Goal: Task Accomplishment & Management: Complete application form

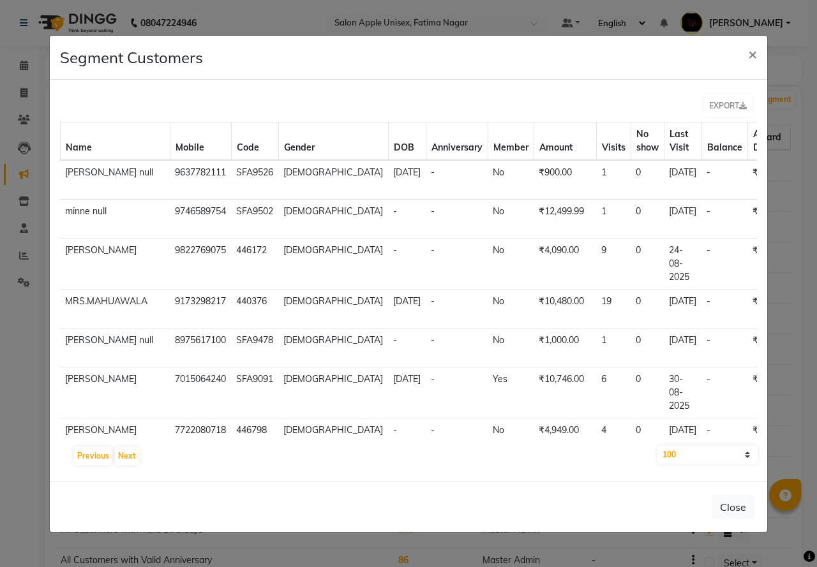
select select "100"
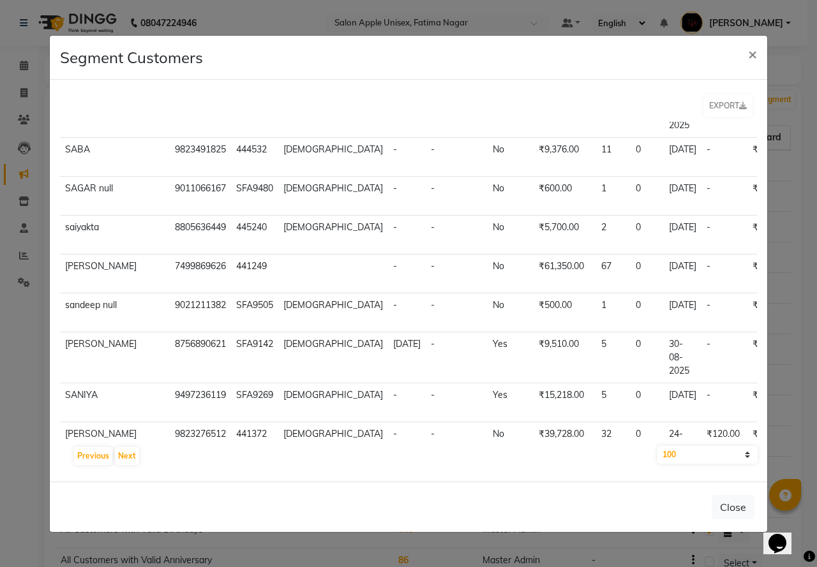
click at [35, 372] on ngb-modal-window "Segment Customers × EXPORT Name Mobile Code Gender DOB Anniversary Member Amoun…" at bounding box center [408, 283] width 817 height 567
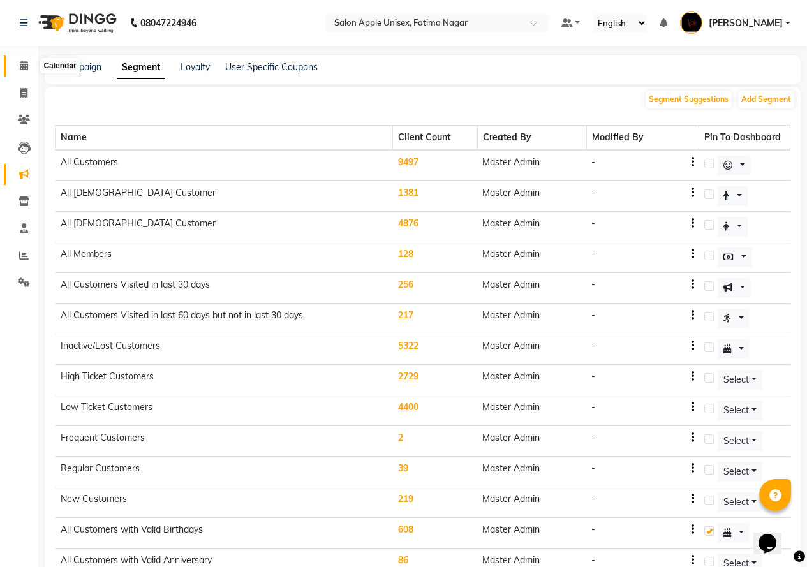
click at [20, 68] on icon at bounding box center [24, 66] width 8 height 10
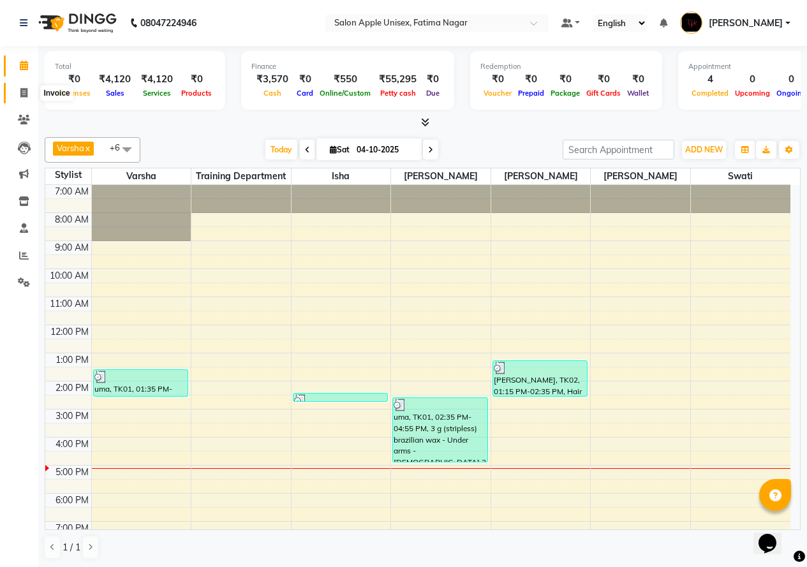
click at [27, 92] on icon at bounding box center [23, 93] width 7 height 10
select select "service"
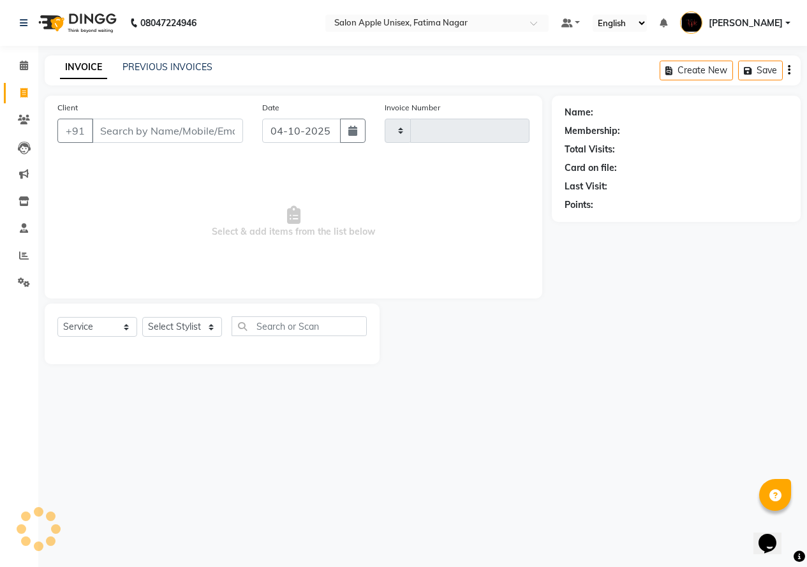
type input "1944"
select select "118"
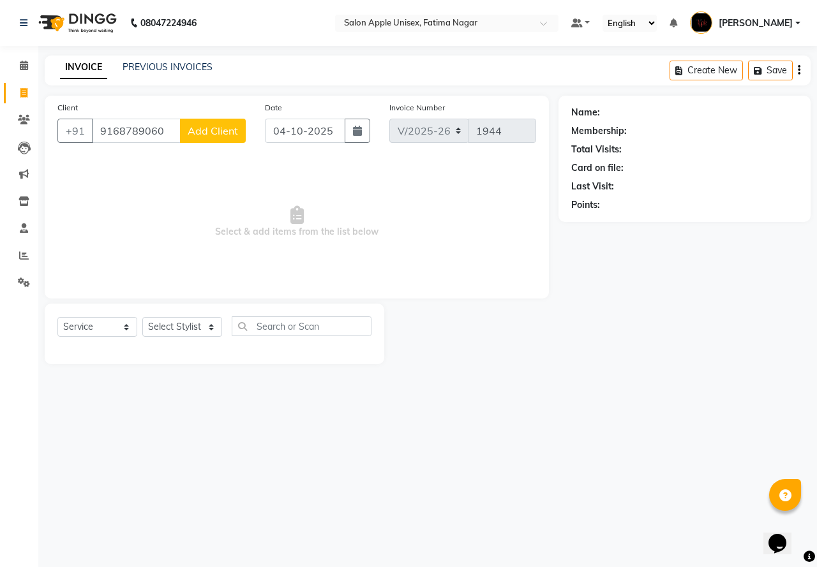
type input "9168789060"
click at [204, 132] on span "Add Client" at bounding box center [213, 130] width 50 height 13
select select "22"
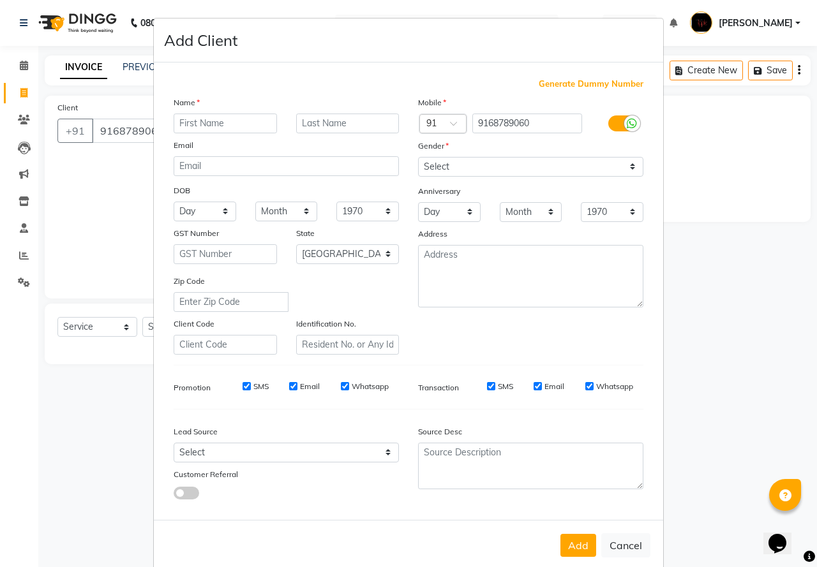
click at [184, 121] on input "text" at bounding box center [225, 124] width 103 height 20
type input "medona"
click at [481, 166] on select "Select [DEMOGRAPHIC_DATA] [DEMOGRAPHIC_DATA] Other Prefer Not To Say" at bounding box center [530, 167] width 225 height 20
select select "[DEMOGRAPHIC_DATA]"
click at [418, 157] on select "Select [DEMOGRAPHIC_DATA] [DEMOGRAPHIC_DATA] Other Prefer Not To Say" at bounding box center [530, 167] width 225 height 20
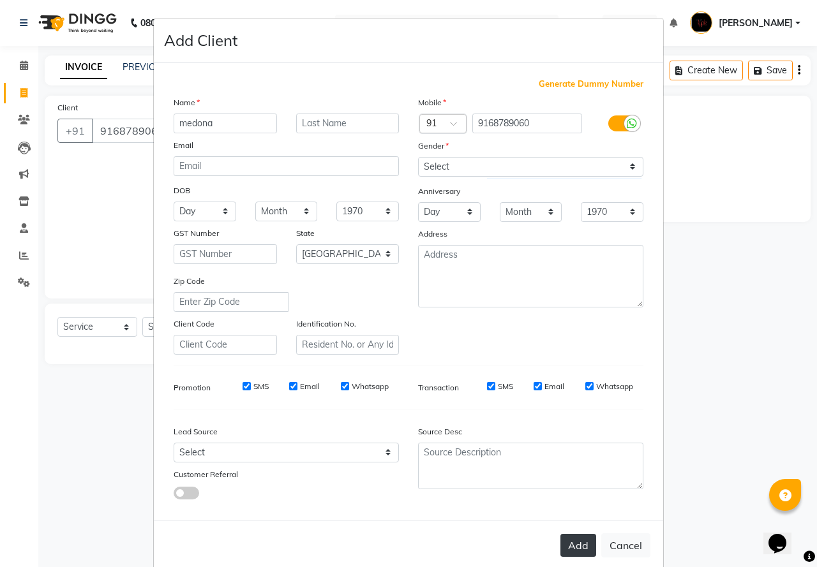
click at [565, 540] on button "Add" at bounding box center [578, 545] width 36 height 23
select select
select select "null"
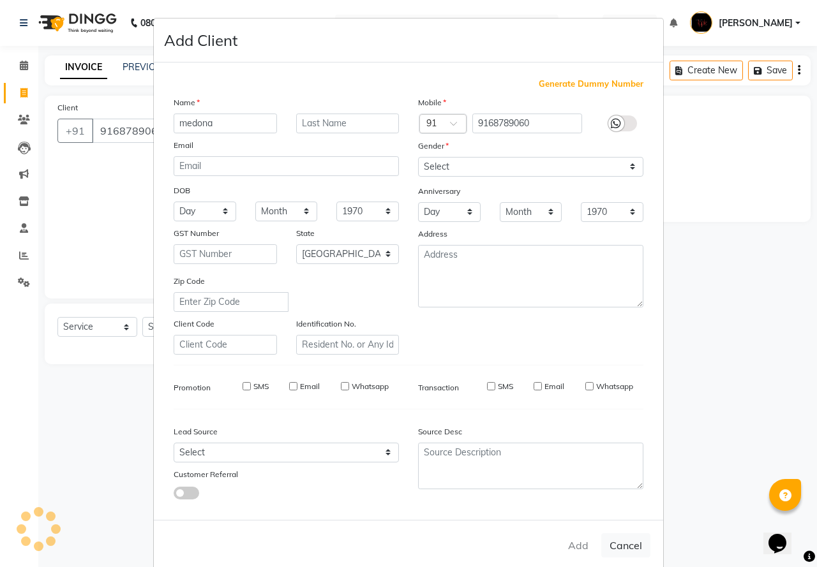
select select
checkbox input "false"
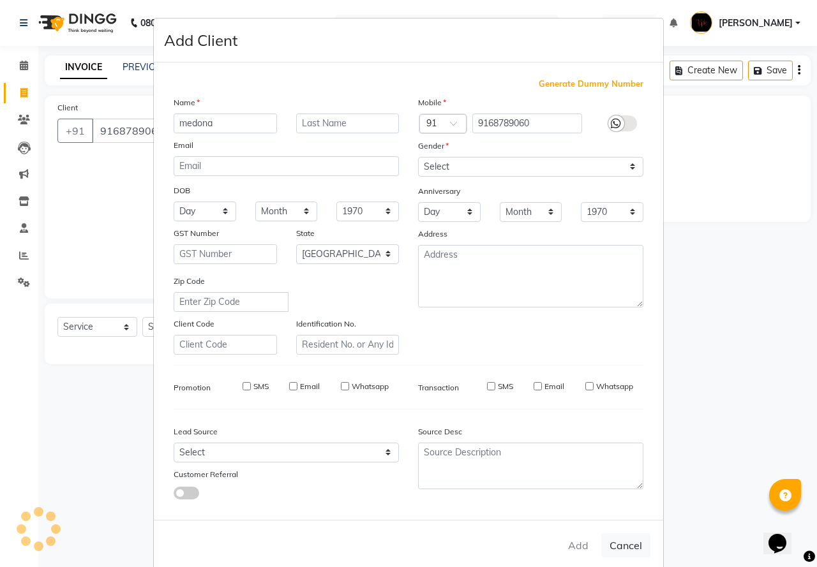
checkbox input "false"
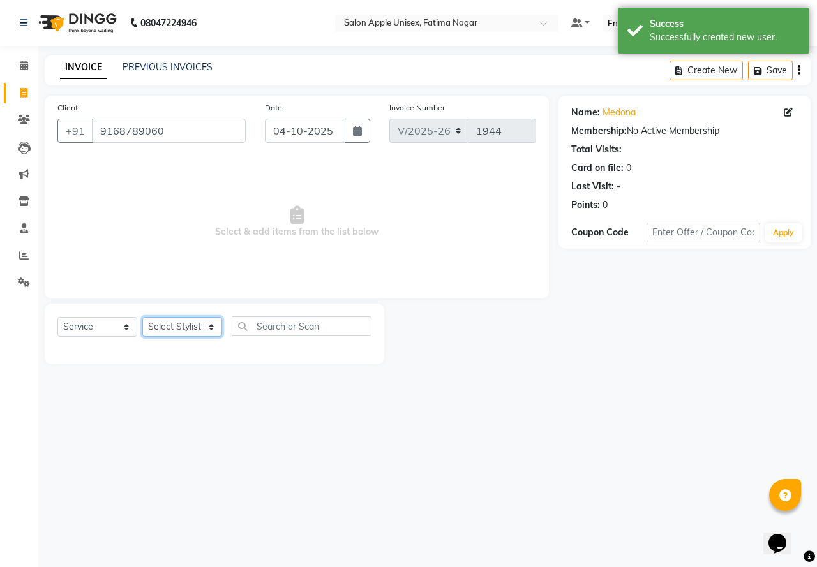
click at [202, 334] on select "Select Stylist [PERSON_NAME] [PERSON_NAME] [PERSON_NAME] [PERSON_NAME] Training…" at bounding box center [182, 327] width 80 height 20
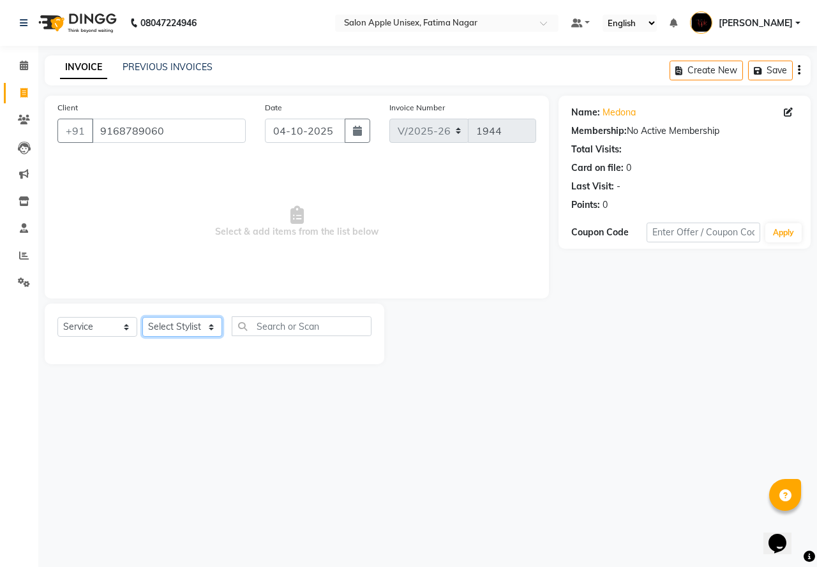
select select "3583"
click at [142, 317] on select "Select Stylist [PERSON_NAME] [PERSON_NAME] [PERSON_NAME] [PERSON_NAME] Training…" at bounding box center [182, 327] width 80 height 20
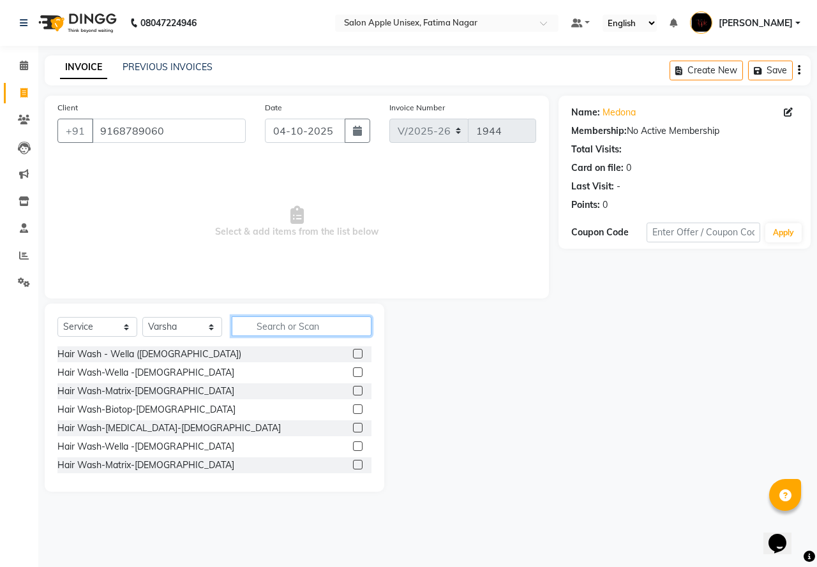
click at [270, 327] on input "text" at bounding box center [302, 326] width 140 height 20
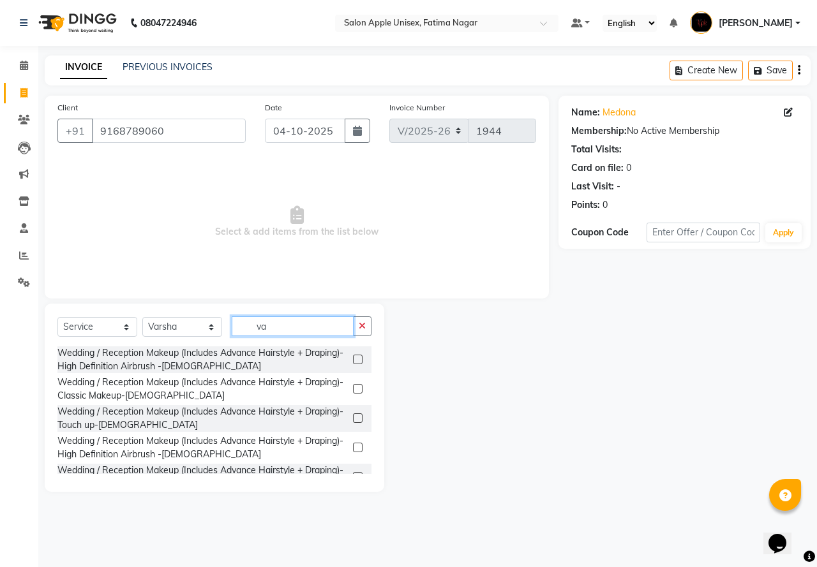
type input "v"
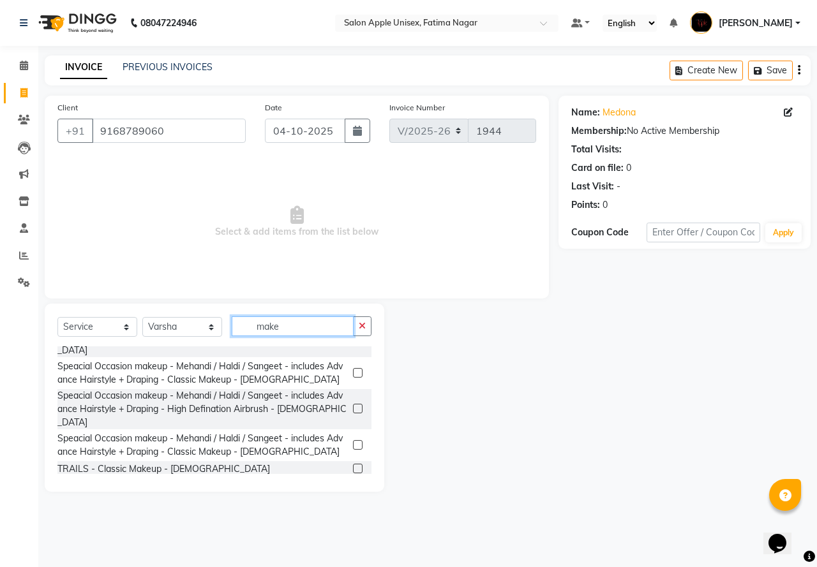
scroll to position [416, 0]
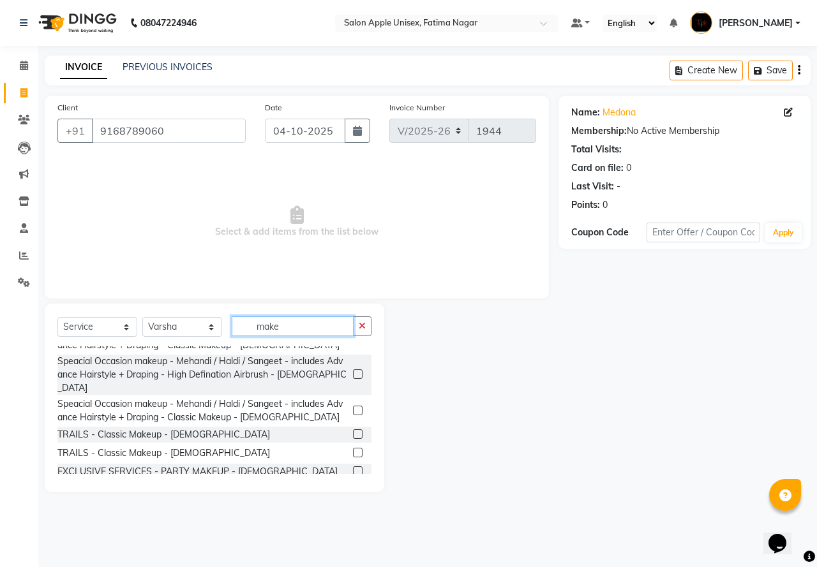
type input "make"
click at [353, 485] on label at bounding box center [358, 490] width 10 height 10
click at [353, 486] on input "checkbox" at bounding box center [357, 490] width 8 height 8
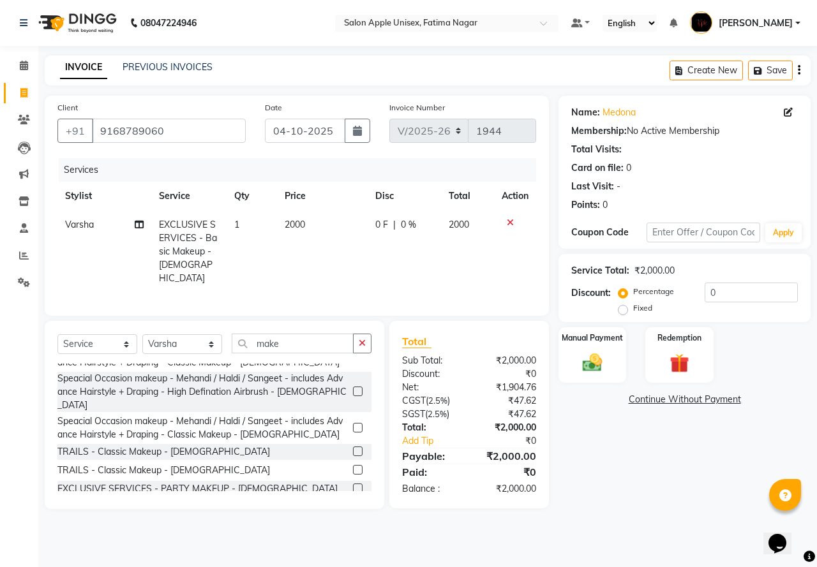
checkbox input "false"
click at [353, 484] on label at bounding box center [358, 489] width 10 height 10
click at [353, 485] on input "checkbox" at bounding box center [357, 489] width 8 height 8
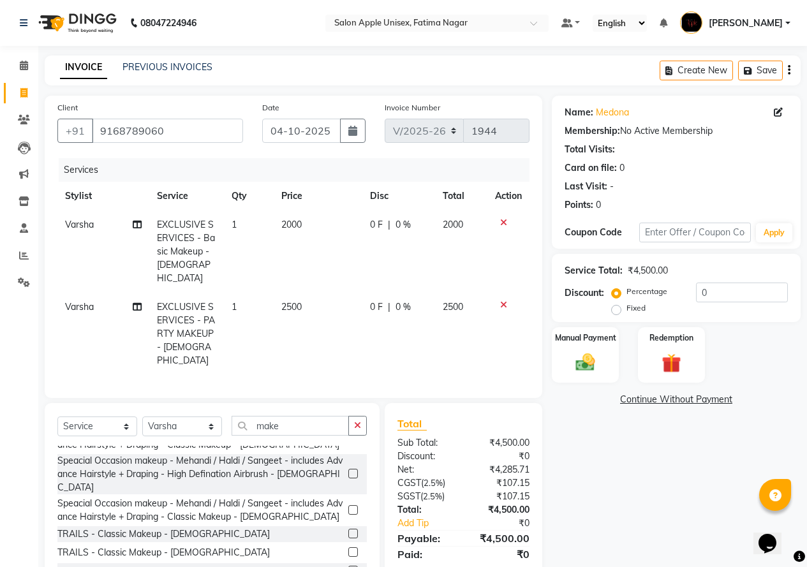
checkbox input "false"
click at [497, 223] on div at bounding box center [508, 222] width 27 height 9
click at [506, 219] on icon at bounding box center [503, 222] width 7 height 9
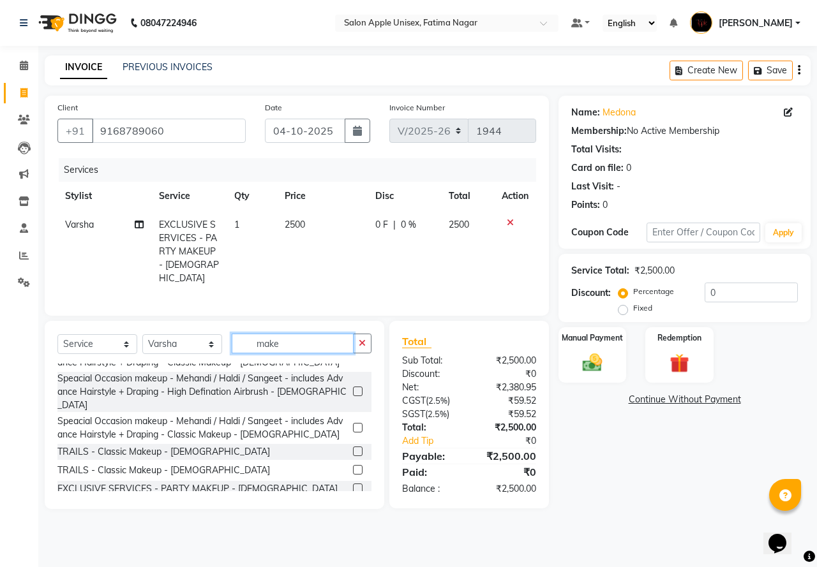
click at [287, 340] on input "make" at bounding box center [293, 344] width 122 height 20
type input "m"
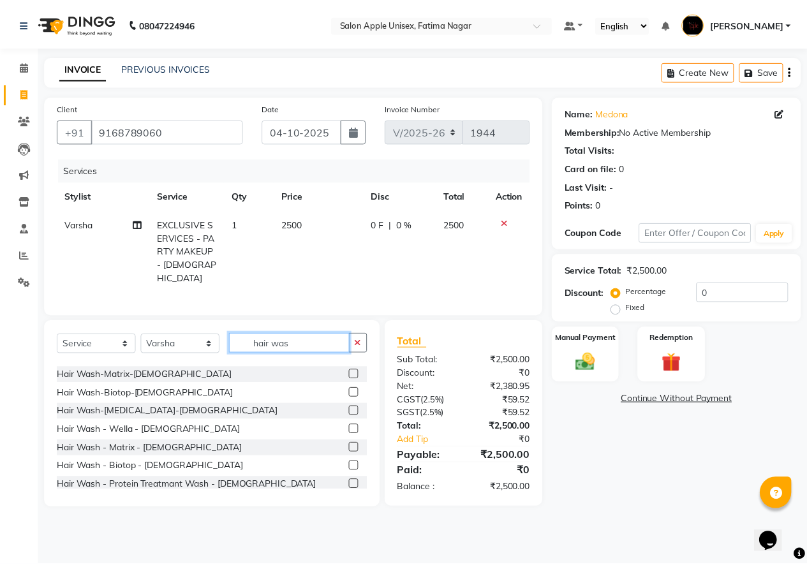
scroll to position [0, 0]
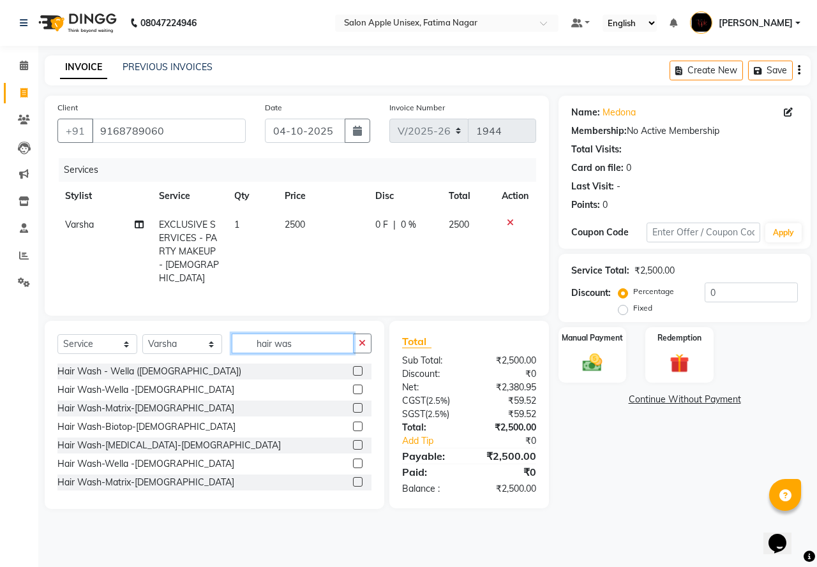
type input "hair was"
click at [353, 386] on label at bounding box center [358, 390] width 10 height 10
click at [353, 386] on input "checkbox" at bounding box center [357, 390] width 8 height 8
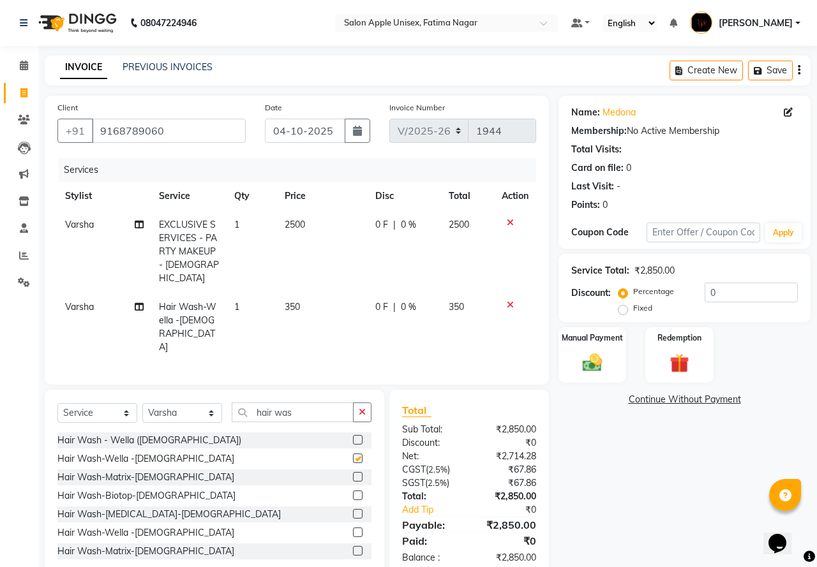
checkbox input "false"
click at [172, 403] on select "Select Stylist [PERSON_NAME] [PERSON_NAME] [PERSON_NAME] [PERSON_NAME] Training…" at bounding box center [182, 413] width 80 height 20
select select "83916"
click at [142, 403] on select "Select Stylist [PERSON_NAME] [PERSON_NAME] [PERSON_NAME] [PERSON_NAME] Training…" at bounding box center [182, 413] width 80 height 20
click at [299, 403] on input "hair was" at bounding box center [293, 413] width 122 height 20
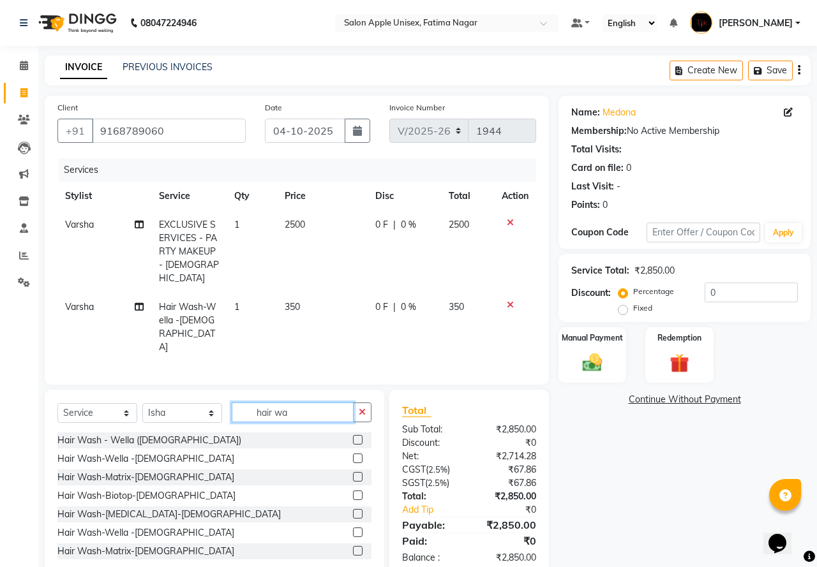
type input "hair wa"
click at [353, 454] on label at bounding box center [358, 459] width 10 height 10
click at [353, 455] on input "checkbox" at bounding box center [357, 459] width 8 height 8
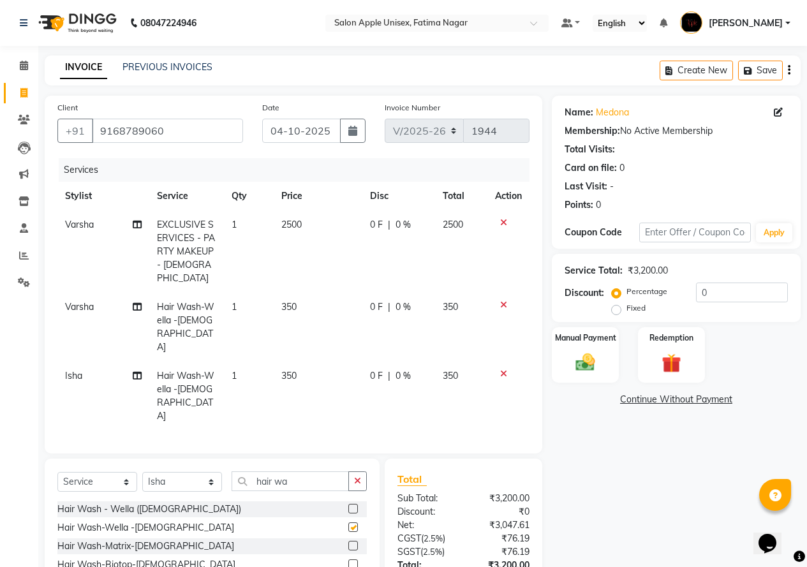
checkbox input "false"
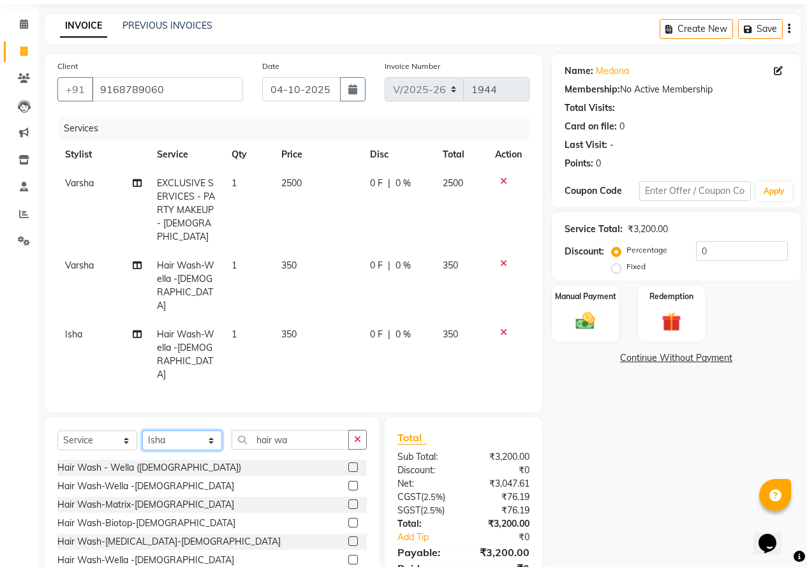
click at [191, 431] on select "Select Stylist [PERSON_NAME] [PERSON_NAME] [PERSON_NAME] [PERSON_NAME] Training…" at bounding box center [182, 441] width 80 height 20
click at [318, 430] on input "hair wa" at bounding box center [290, 440] width 117 height 20
type input "h"
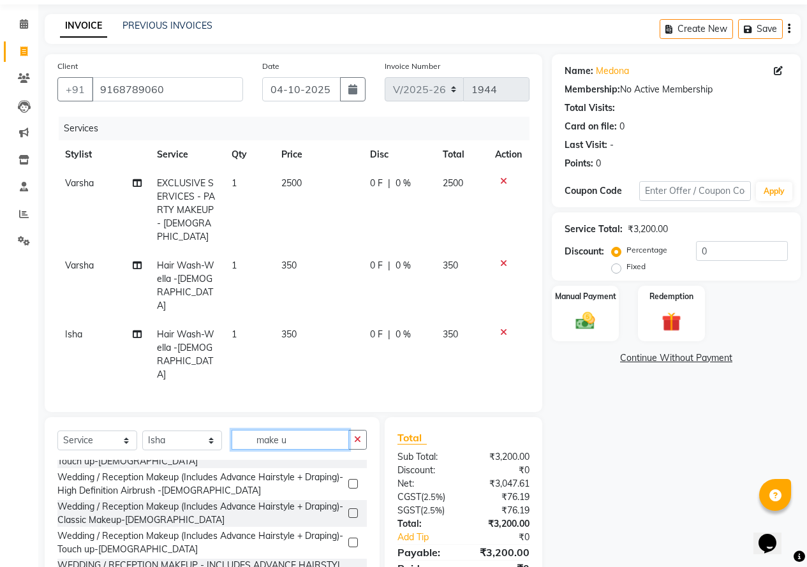
scroll to position [416, 0]
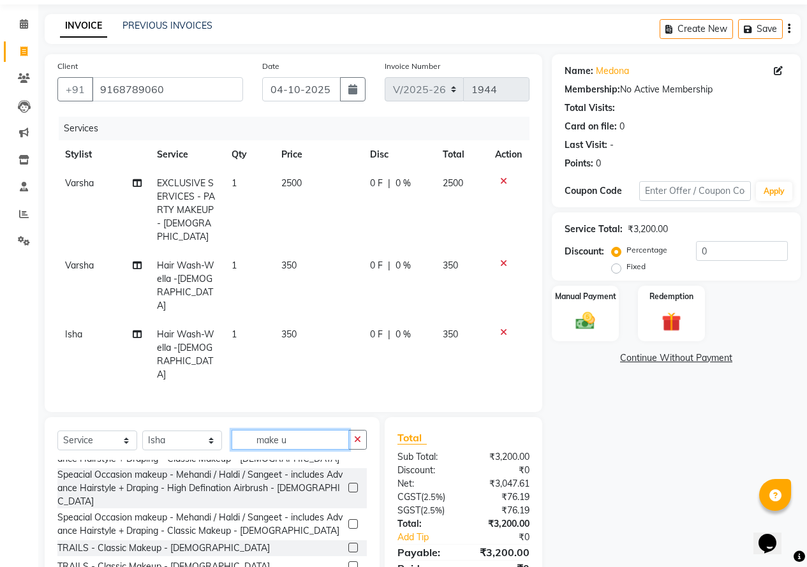
type input "make u"
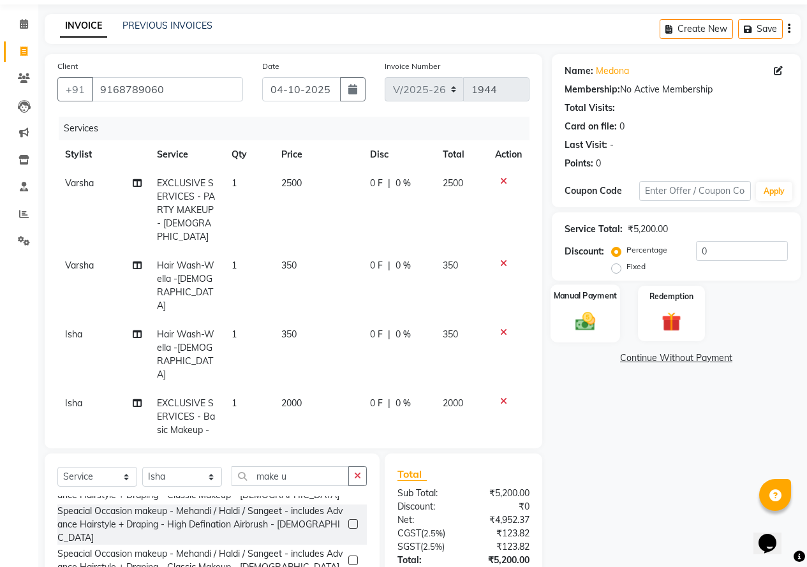
checkbox input "false"
click at [627, 269] on label "Fixed" at bounding box center [636, 266] width 19 height 11
click at [614, 269] on input "Fixed" at bounding box center [618, 266] width 9 height 9
radio input "true"
click at [699, 250] on input "0" at bounding box center [742, 251] width 92 height 20
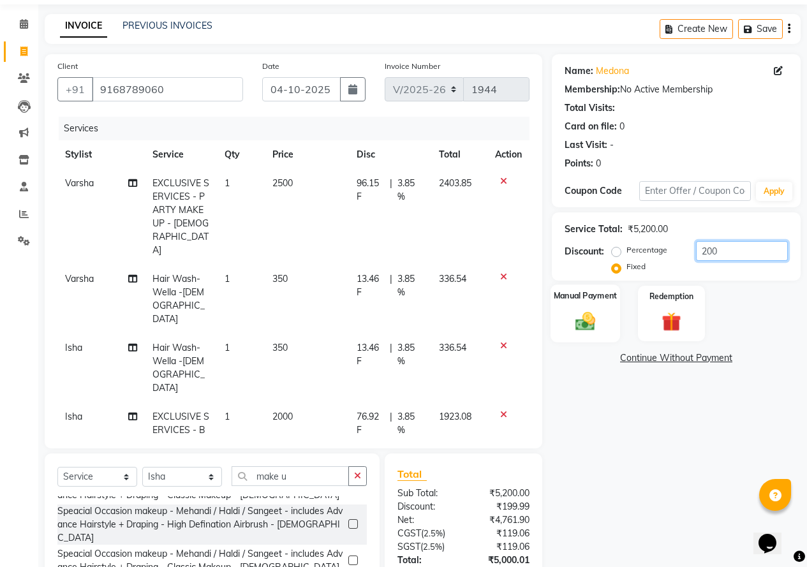
type input "200"
click at [611, 318] on div "Manual Payment" at bounding box center [586, 314] width 70 height 58
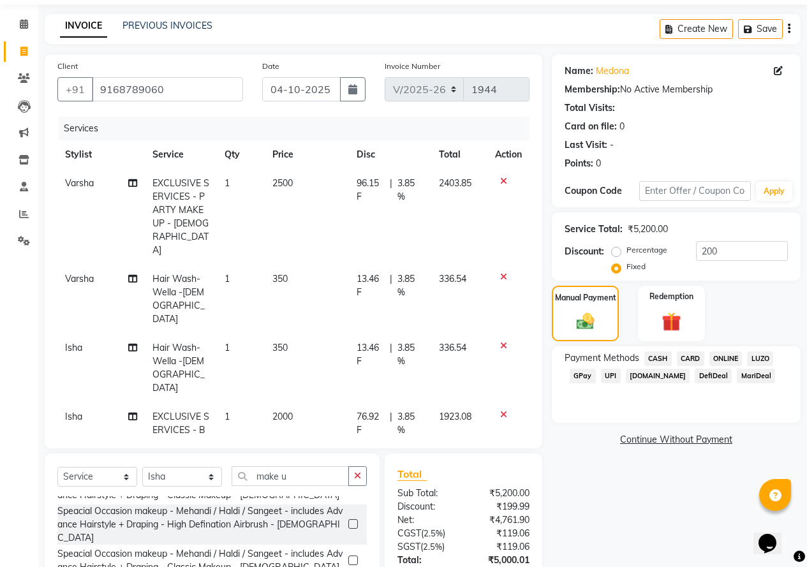
click at [733, 362] on span "ONLINE" at bounding box center [725, 359] width 33 height 15
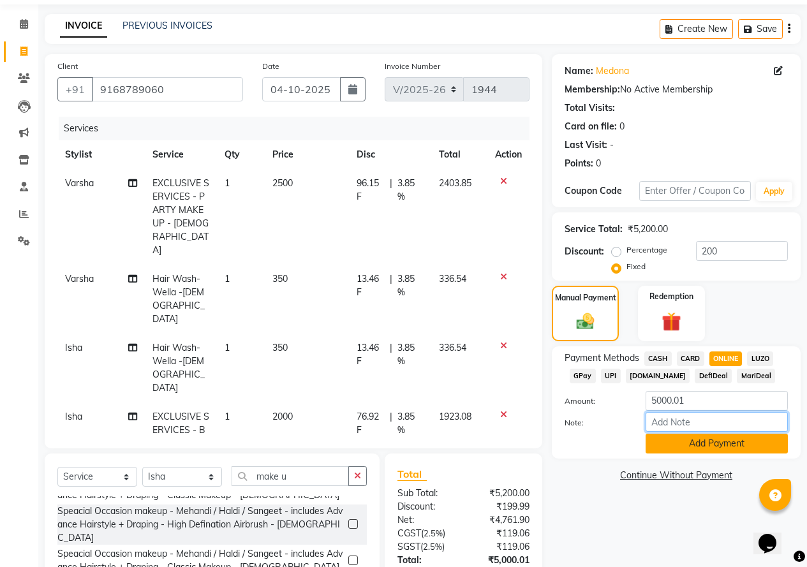
click at [725, 433] on div "Note:" at bounding box center [676, 423] width 242 height 22
click at [722, 445] on button "Add Payment" at bounding box center [717, 444] width 142 height 20
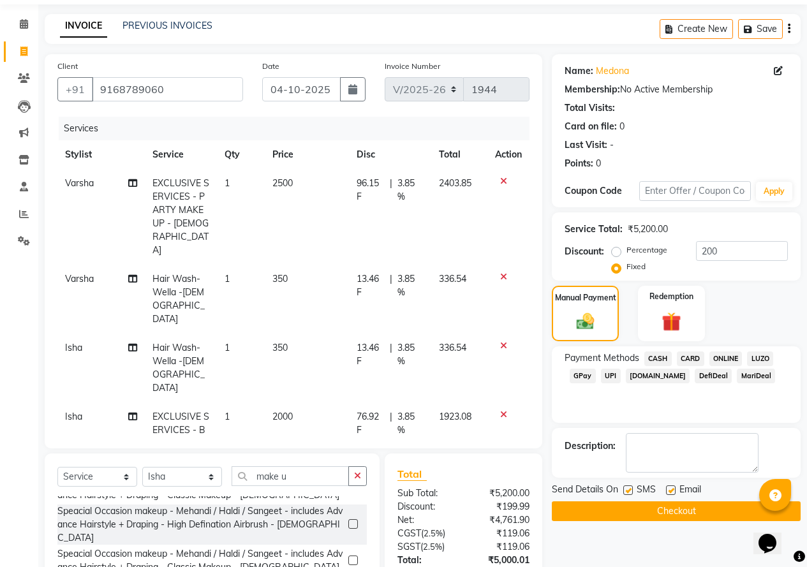
click at [682, 515] on button "Checkout" at bounding box center [676, 511] width 249 height 20
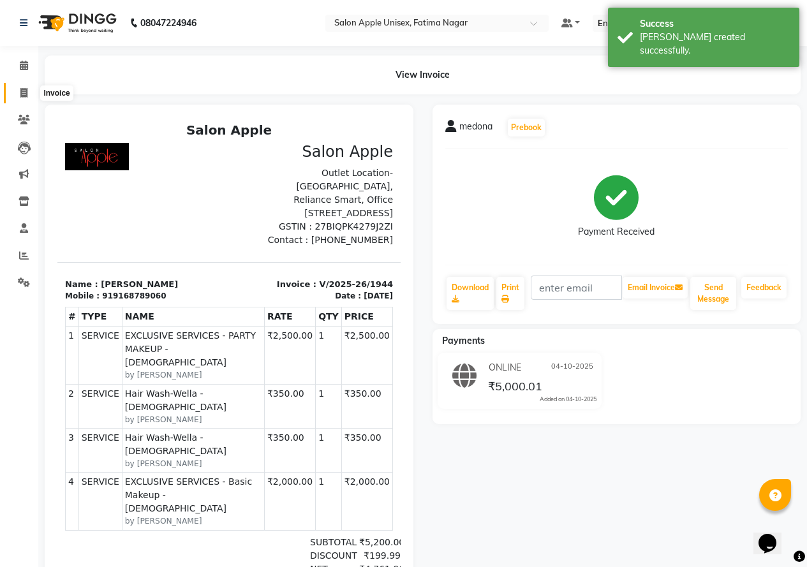
click at [20, 98] on span at bounding box center [24, 93] width 22 height 15
select select "118"
select select "service"
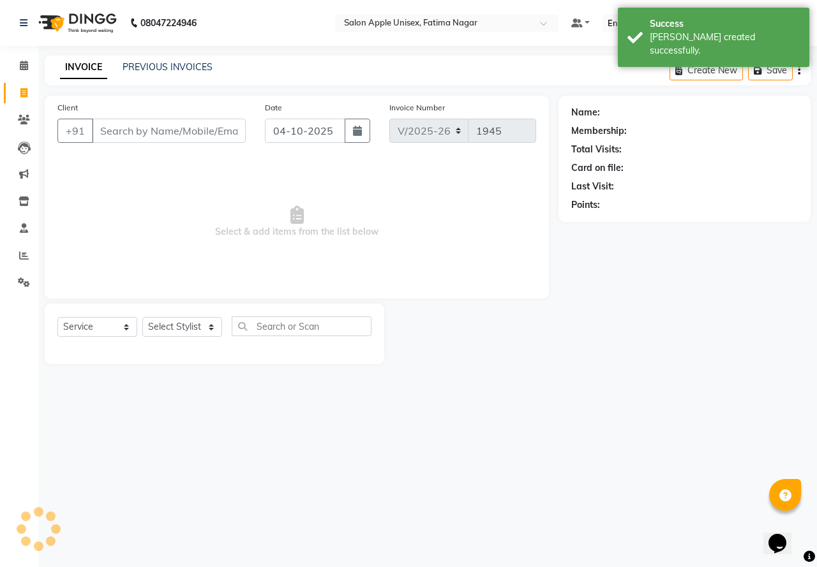
click at [111, 128] on input "Client" at bounding box center [169, 131] width 154 height 24
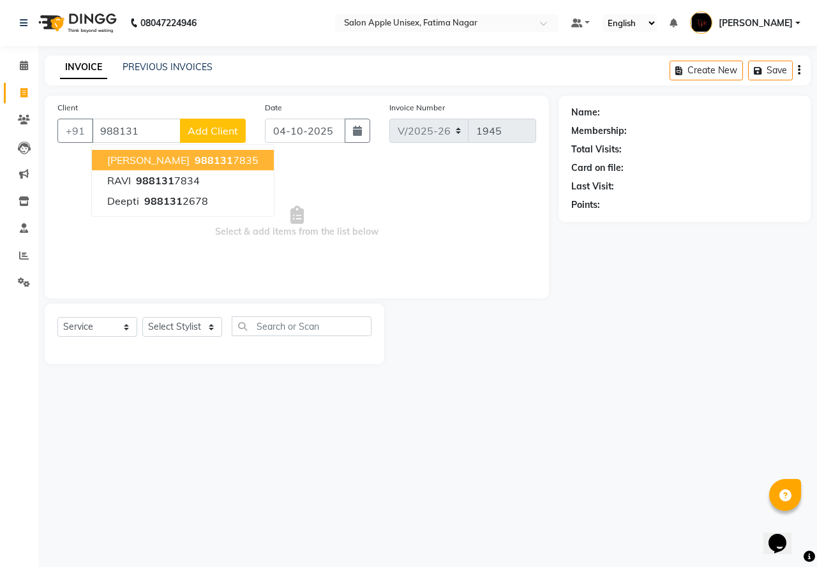
click at [195, 160] on span "988131" at bounding box center [214, 160] width 38 height 13
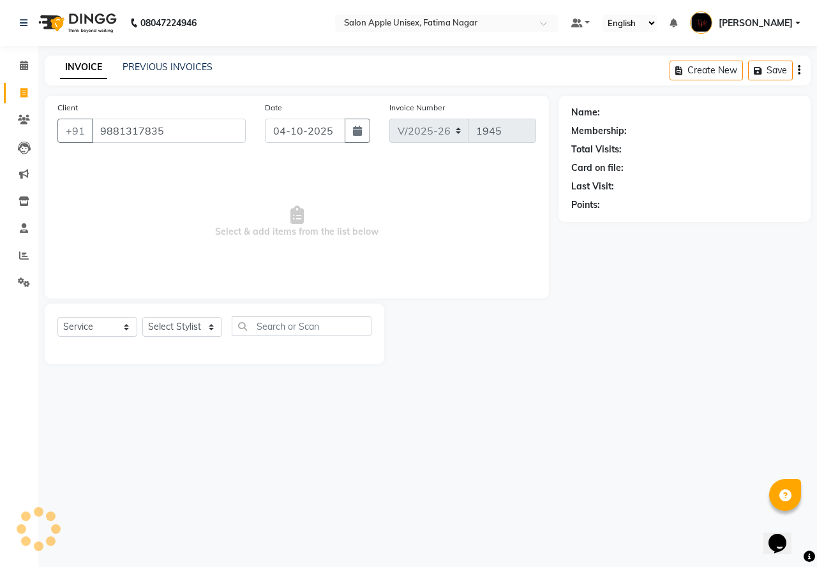
type input "9881317835"
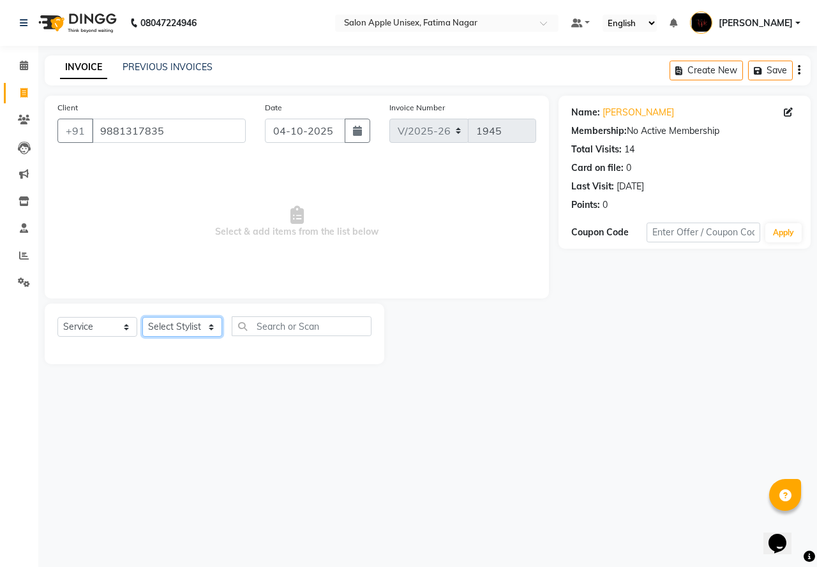
click at [186, 331] on select "Select Stylist [PERSON_NAME] [PERSON_NAME] [PERSON_NAME] [PERSON_NAME] Training…" at bounding box center [182, 327] width 80 height 20
select select "11051"
click at [142, 317] on select "Select Stylist [PERSON_NAME] [PERSON_NAME] [PERSON_NAME] [PERSON_NAME] Training…" at bounding box center [182, 327] width 80 height 20
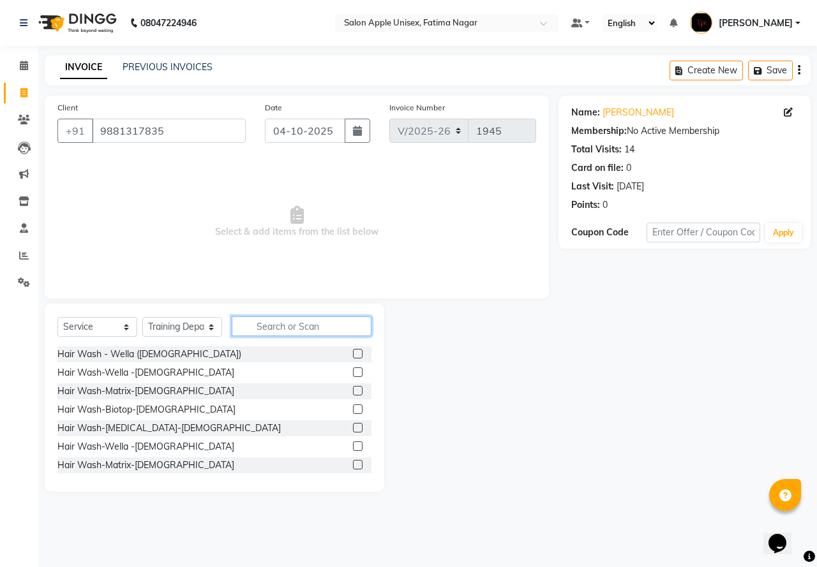
click at [275, 319] on input "text" at bounding box center [302, 326] width 140 height 20
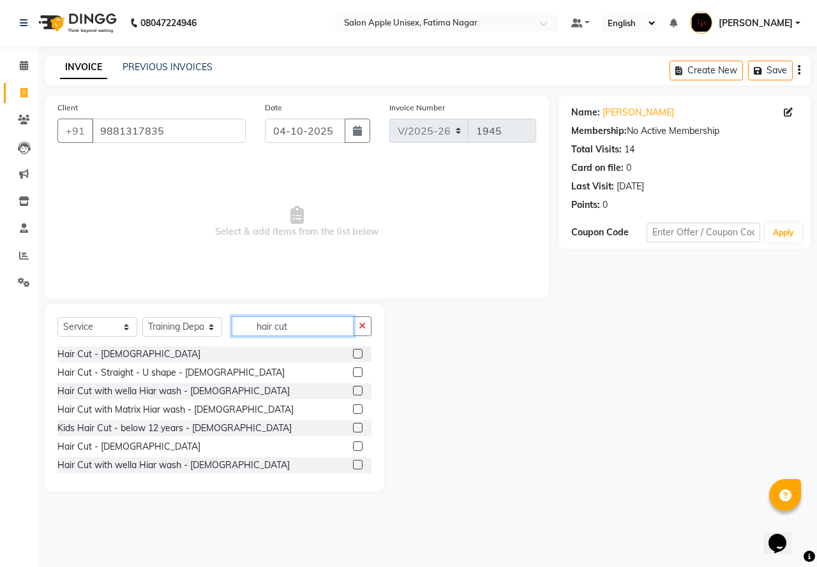
type input "hair cut"
click at [353, 447] on label at bounding box center [358, 447] width 10 height 10
click at [353, 447] on input "checkbox" at bounding box center [357, 447] width 8 height 8
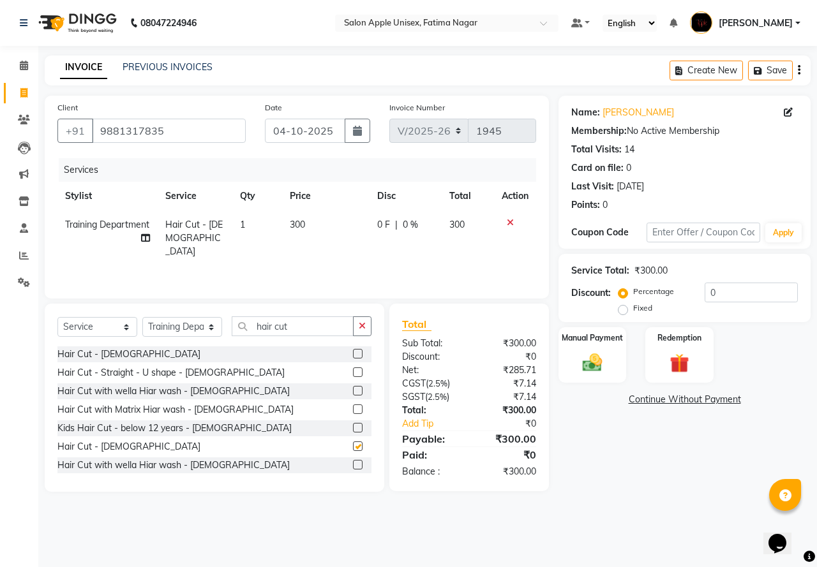
checkbox input "false"
click at [289, 329] on input "hair cut" at bounding box center [293, 326] width 122 height 20
type input "h"
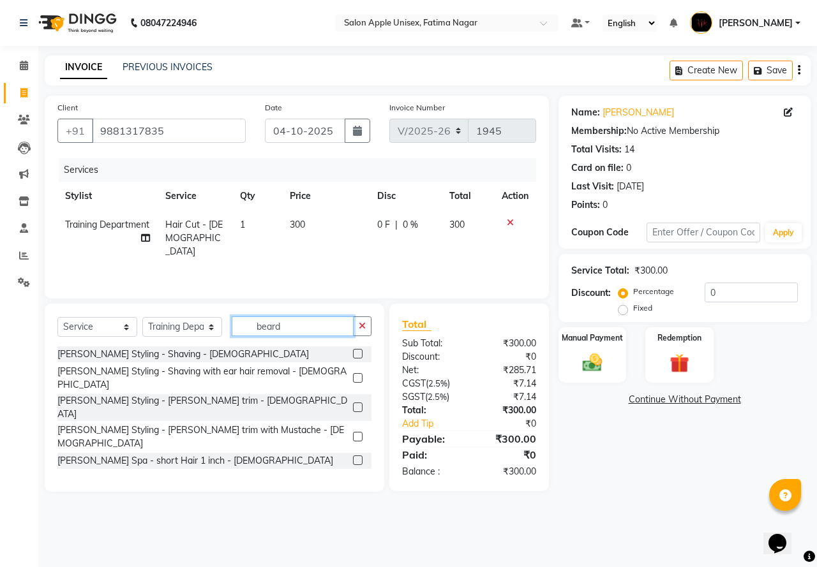
type input "beard"
click at [353, 403] on label at bounding box center [358, 408] width 10 height 10
click at [353, 404] on input "checkbox" at bounding box center [357, 408] width 8 height 8
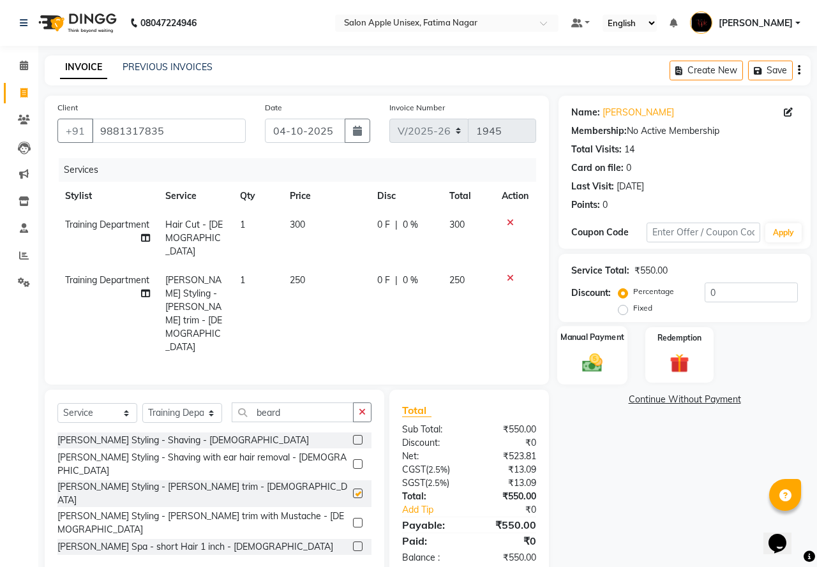
checkbox input "false"
click at [604, 369] on img at bounding box center [591, 363] width 33 height 24
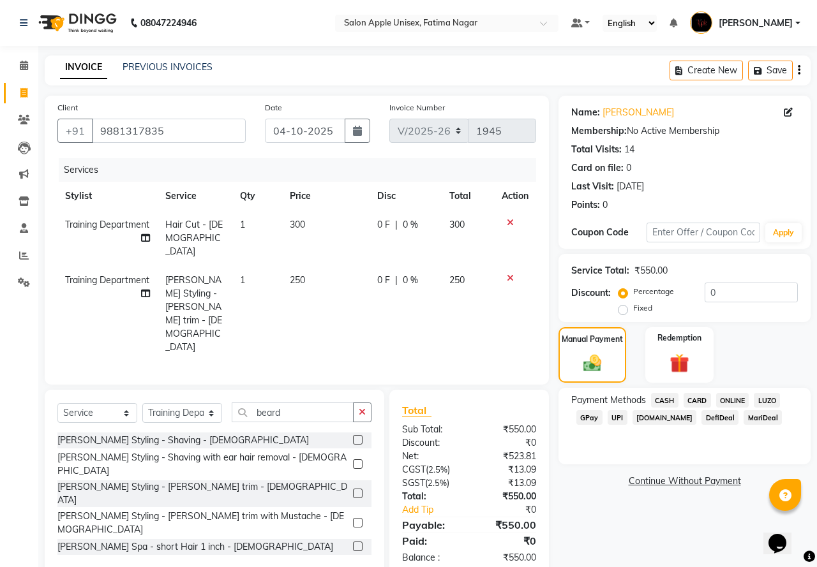
click at [737, 402] on span "ONLINE" at bounding box center [732, 400] width 33 height 15
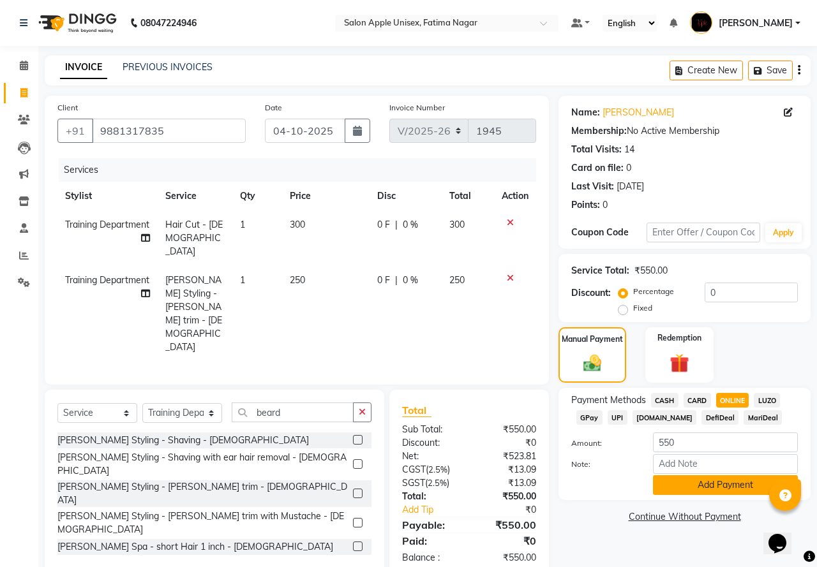
click at [740, 486] on button "Add Payment" at bounding box center [725, 485] width 145 height 20
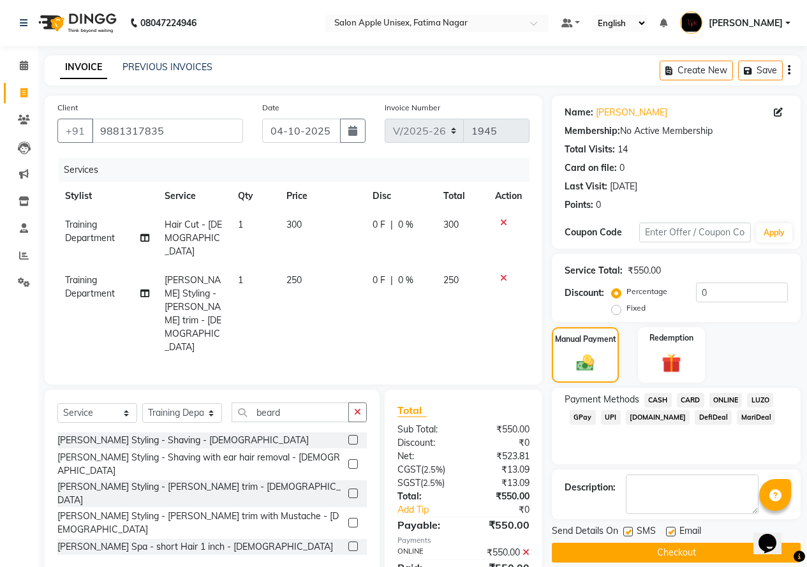
click at [701, 555] on button "Checkout" at bounding box center [676, 553] width 249 height 20
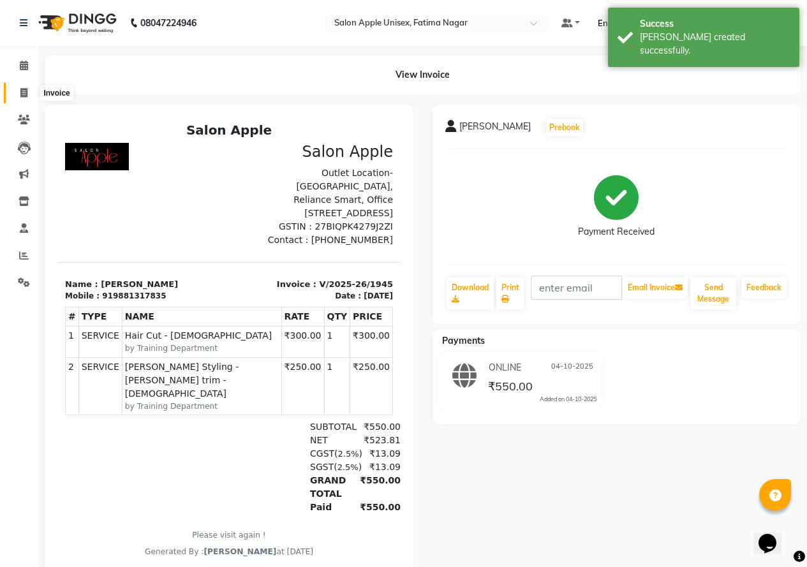
click at [24, 96] on icon at bounding box center [23, 93] width 7 height 10
select select "118"
select select "service"
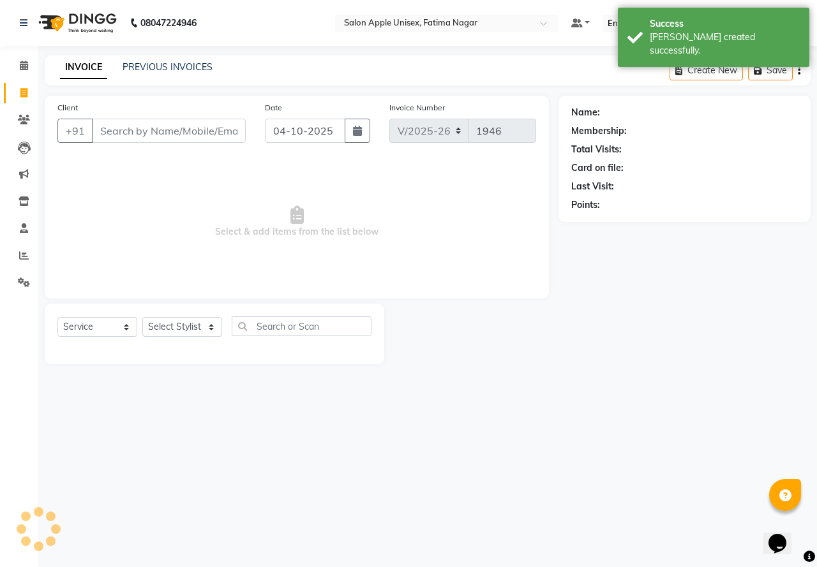
click at [107, 131] on input "Client" at bounding box center [169, 131] width 154 height 24
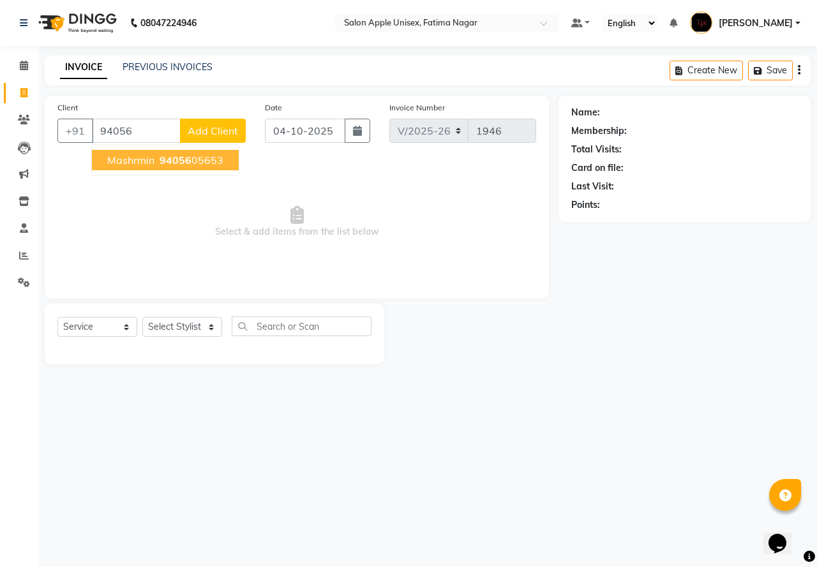
drag, startPoint x: 173, startPoint y: 161, endPoint x: 178, endPoint y: 235, distance: 74.2
click at [173, 163] on span "94056" at bounding box center [176, 160] width 32 height 13
type input "9405605653"
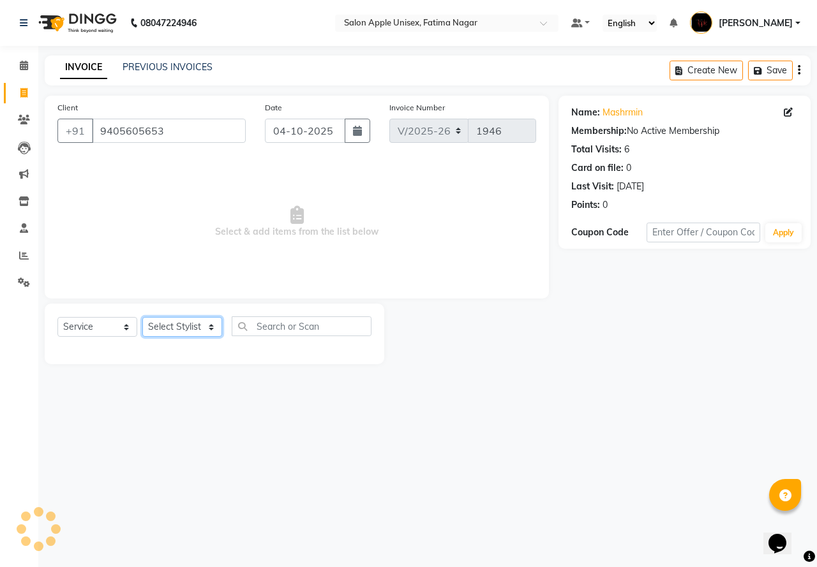
click at [188, 327] on select "Select Stylist [PERSON_NAME] [PERSON_NAME] [PERSON_NAME] [PERSON_NAME] Training…" at bounding box center [182, 327] width 80 height 20
select select "11051"
click at [142, 317] on select "Select Stylist [PERSON_NAME] [PERSON_NAME] [PERSON_NAME] [PERSON_NAME] Training…" at bounding box center [182, 327] width 80 height 20
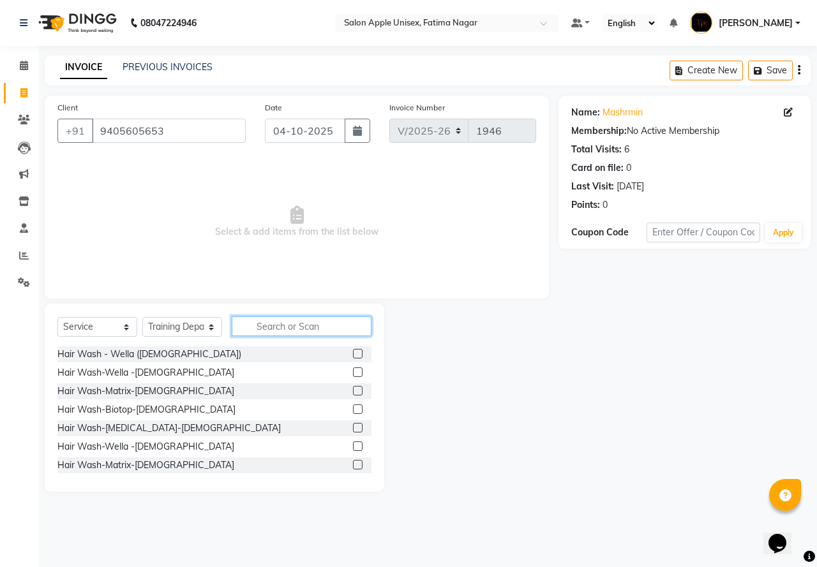
click at [262, 327] on input "text" at bounding box center [302, 326] width 140 height 20
type input "thr"
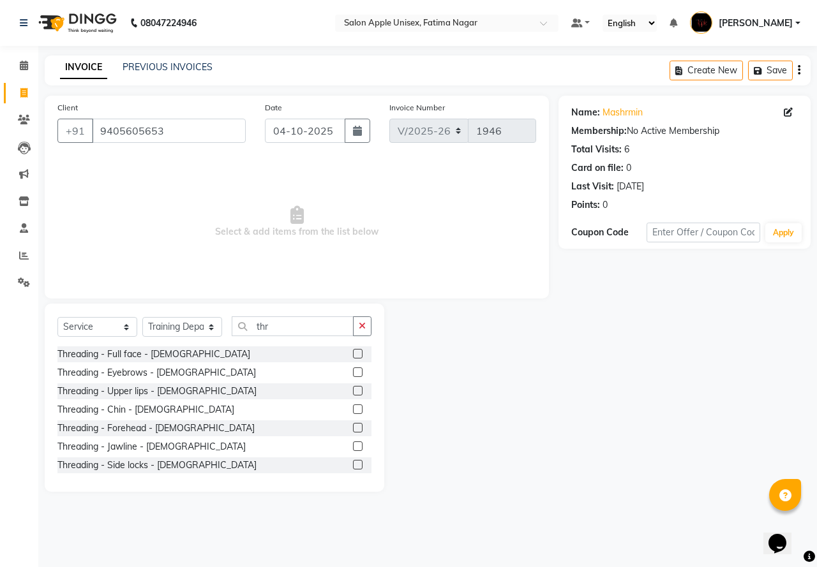
click at [353, 371] on label at bounding box center [358, 372] width 10 height 10
click at [353, 371] on input "checkbox" at bounding box center [357, 373] width 8 height 8
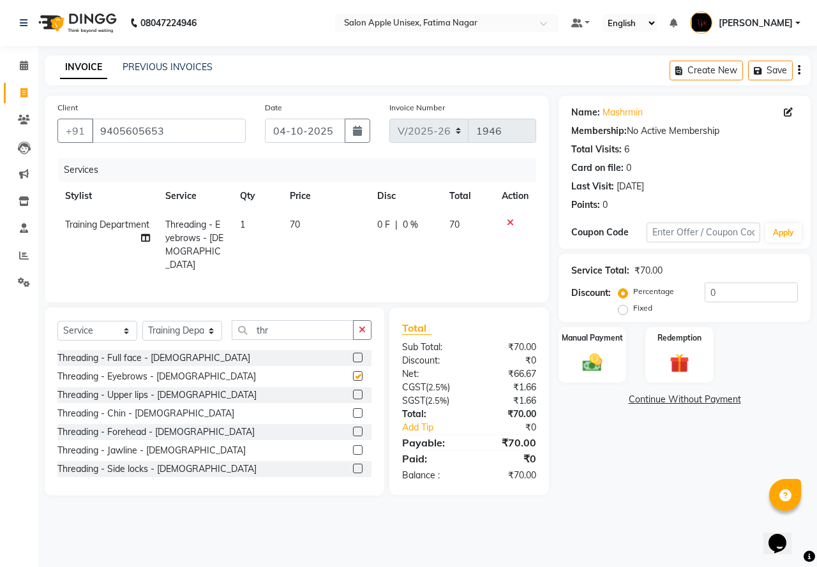
checkbox input "false"
click at [353, 392] on label at bounding box center [358, 395] width 10 height 10
click at [353, 392] on input "checkbox" at bounding box center [357, 395] width 8 height 8
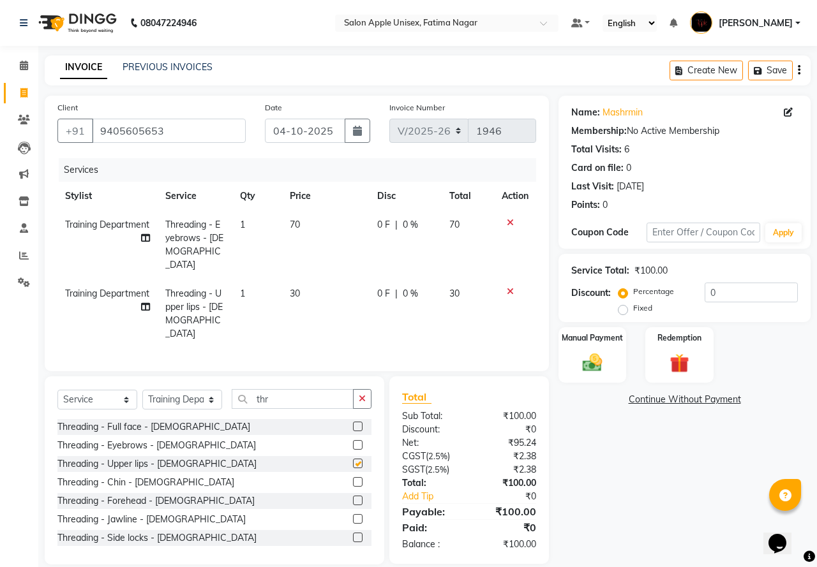
checkbox input "false"
click at [567, 370] on div "Manual Payment" at bounding box center [592, 355] width 71 height 59
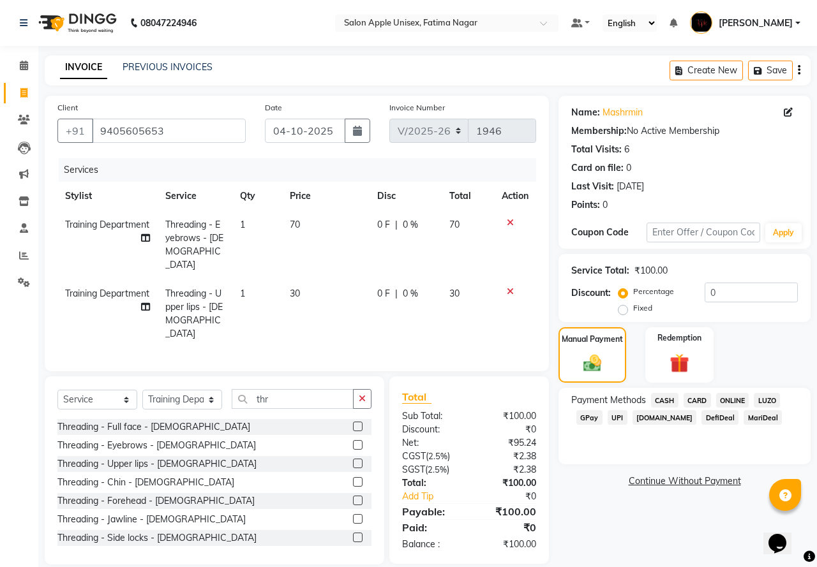
click at [673, 399] on span "CASH" at bounding box center [664, 400] width 27 height 15
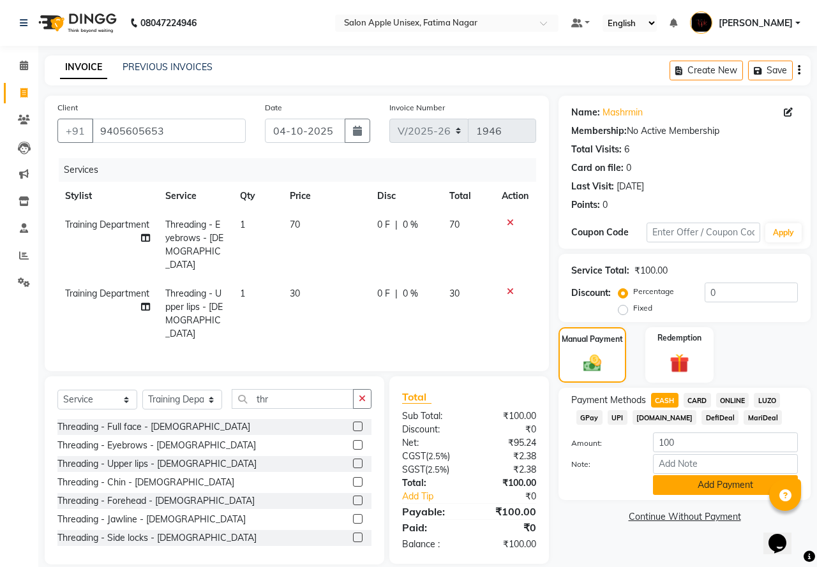
click at [707, 486] on button "Add Payment" at bounding box center [725, 485] width 145 height 20
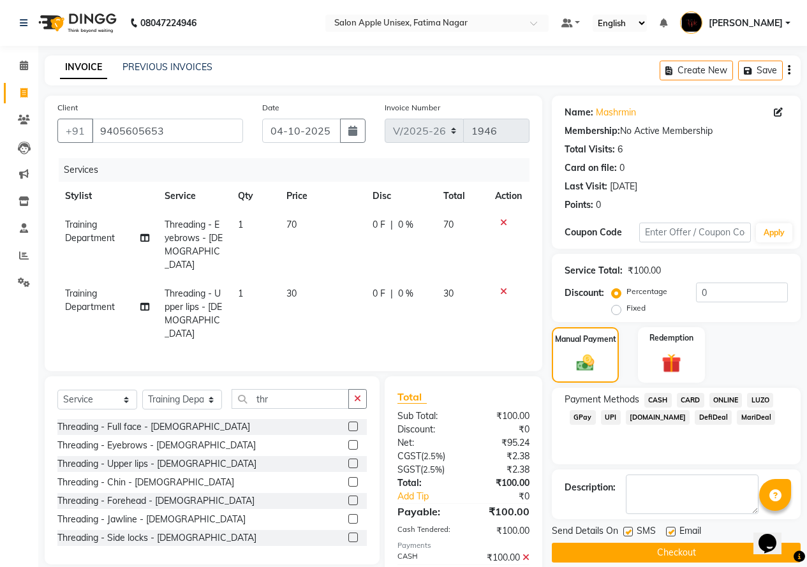
click at [692, 561] on button "Checkout" at bounding box center [676, 553] width 249 height 20
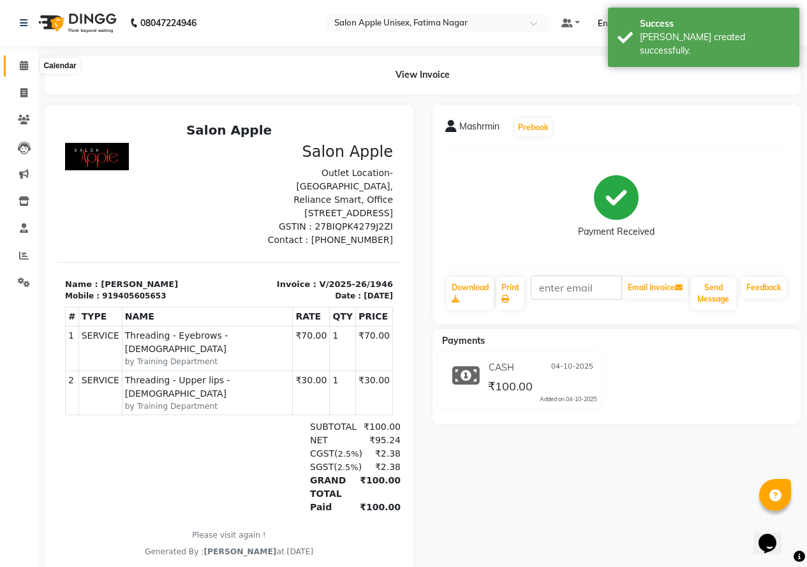
click at [26, 72] on span at bounding box center [24, 66] width 22 height 15
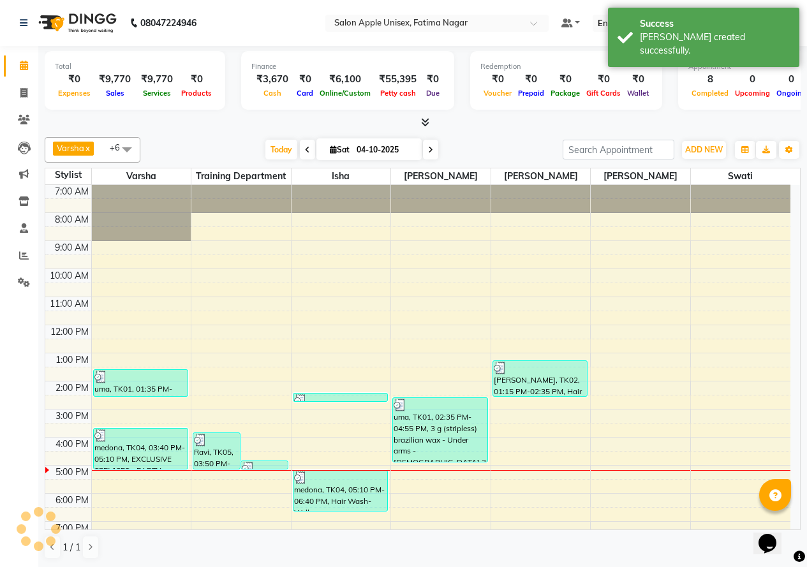
scroll to position [52, 0]
